Goal: Task Accomplishment & Management: Manage account settings

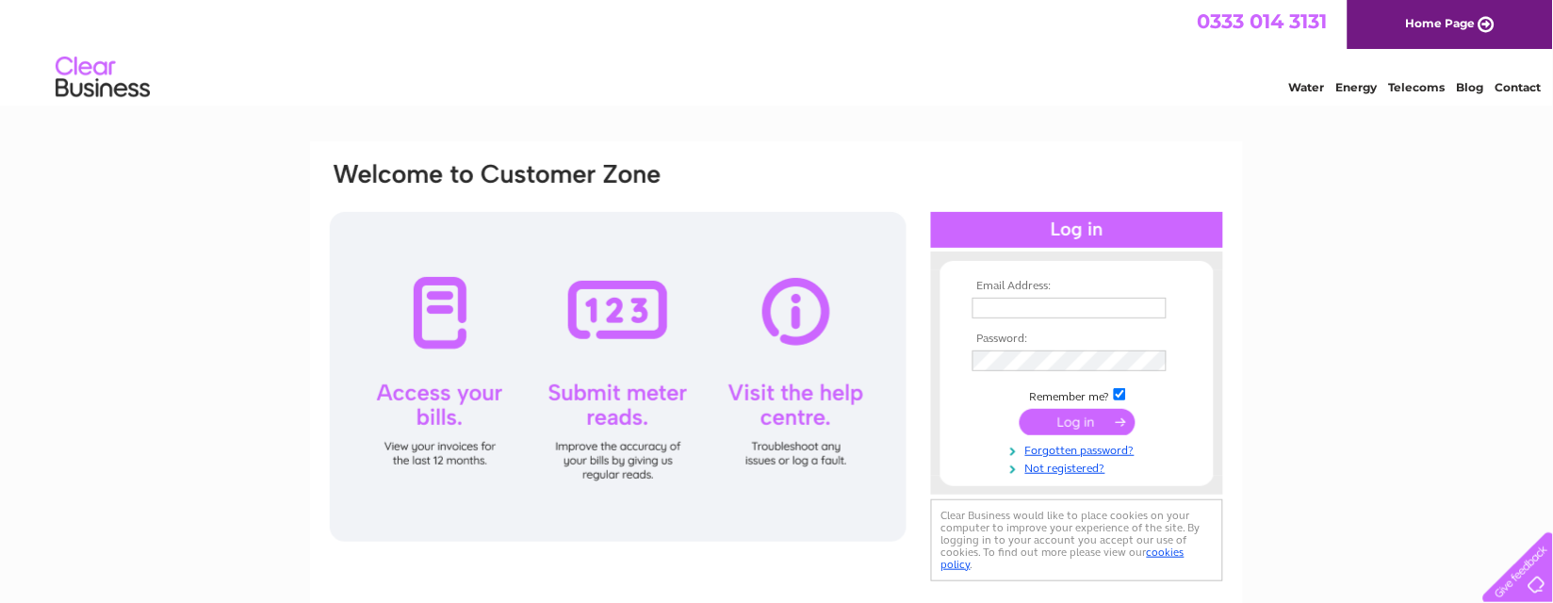
click at [1025, 299] on input "text" at bounding box center [1070, 308] width 194 height 21
click at [966, 407] on form "Email Address: Password: Remember me?" at bounding box center [1077, 378] width 273 height 196
drag, startPoint x: 981, startPoint y: 305, endPoint x: 967, endPoint y: 317, distance: 18.1
click at [981, 305] on input "text" at bounding box center [1070, 308] width 194 height 21
click at [931, 341] on div "Email Address: Password:" at bounding box center [1077, 372] width 292 height 205
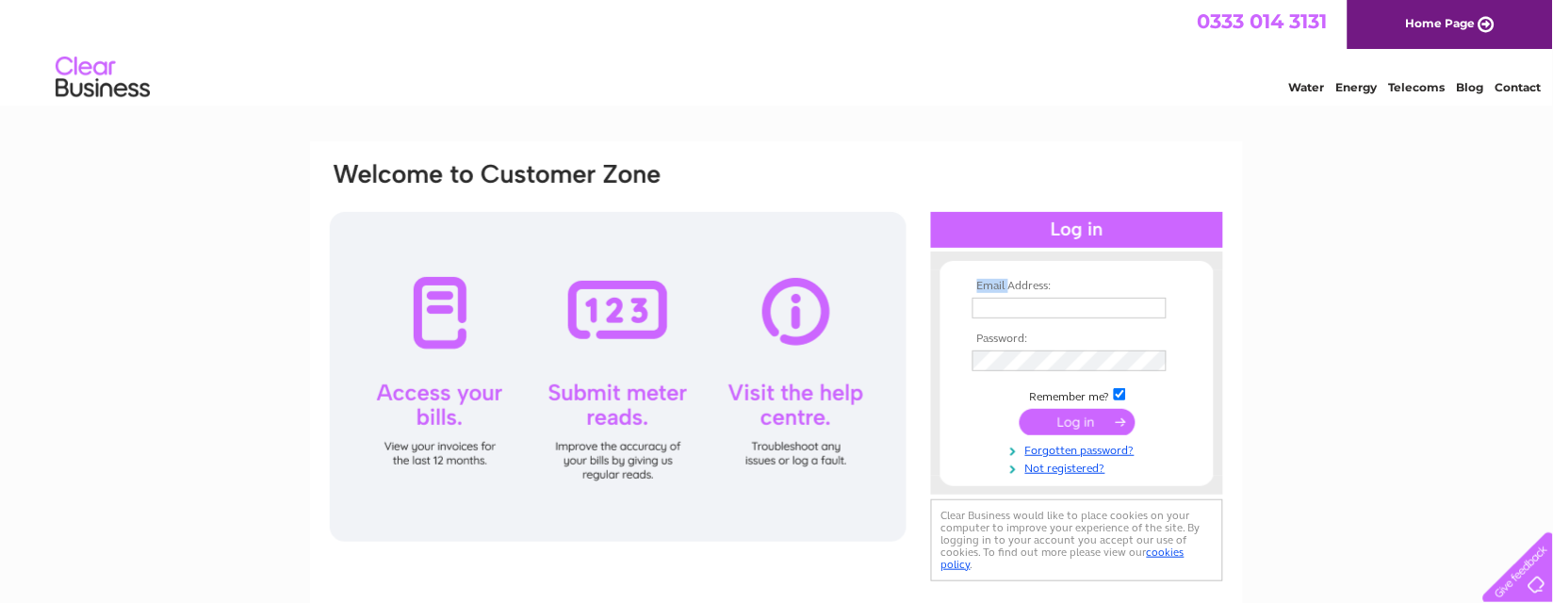
click at [931, 339] on div "Email Address: Password:" at bounding box center [1077, 372] width 292 height 205
drag, startPoint x: 930, startPoint y: 339, endPoint x: 966, endPoint y: 432, distance: 99.1
click at [969, 436] on td at bounding box center [1077, 422] width 219 height 36
click at [1040, 409] on input "submit" at bounding box center [1078, 422] width 116 height 26
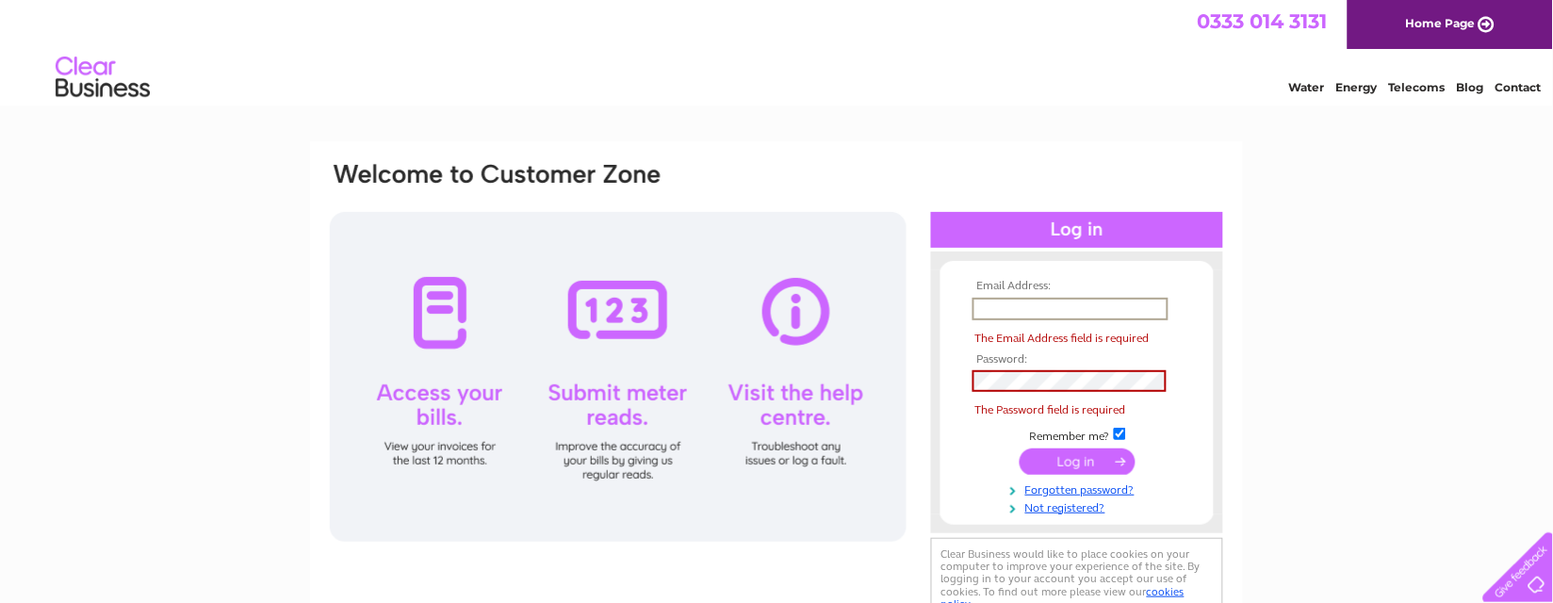
click at [1118, 306] on input "text" at bounding box center [1071, 309] width 196 height 23
type input "stoney_bowling_club@yahoo.co.uk"
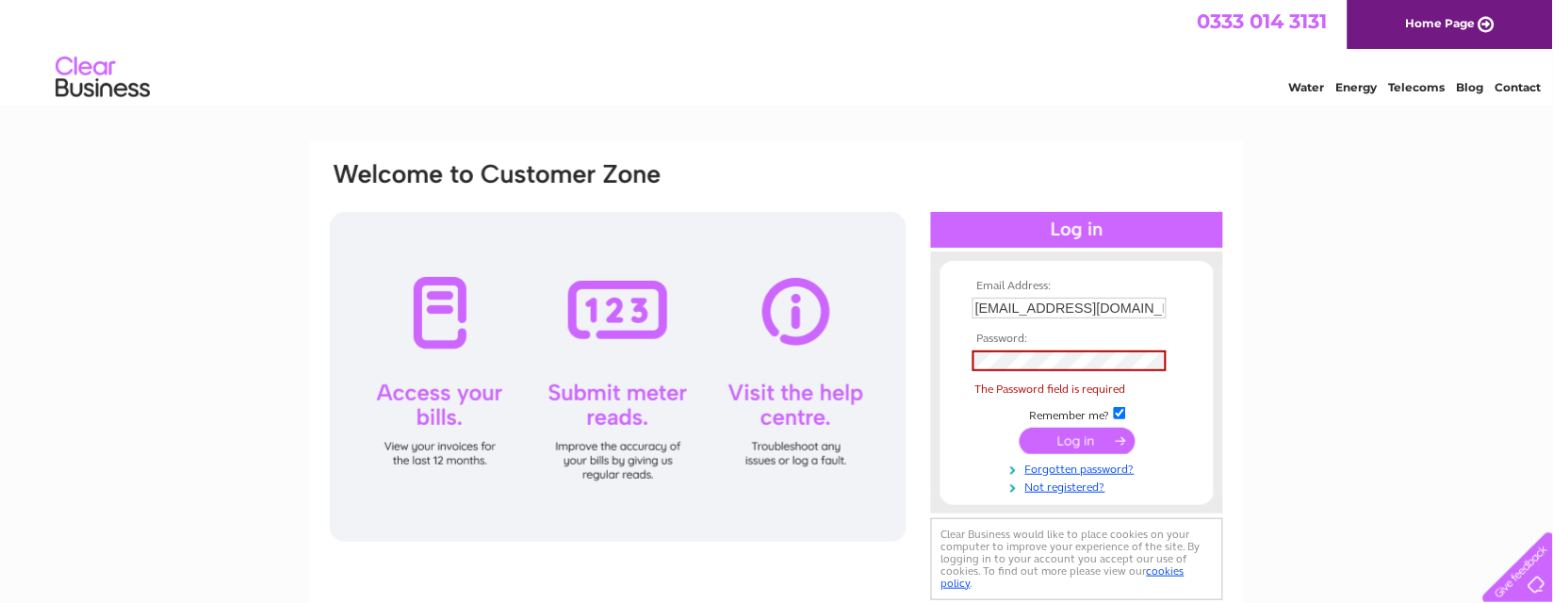
click at [952, 110] on html "0333 014 3131 Home Page Water Energy Telecoms Blog Contact" at bounding box center [776, 55] width 1553 height 110
